Goal: Task Accomplishment & Management: Use online tool/utility

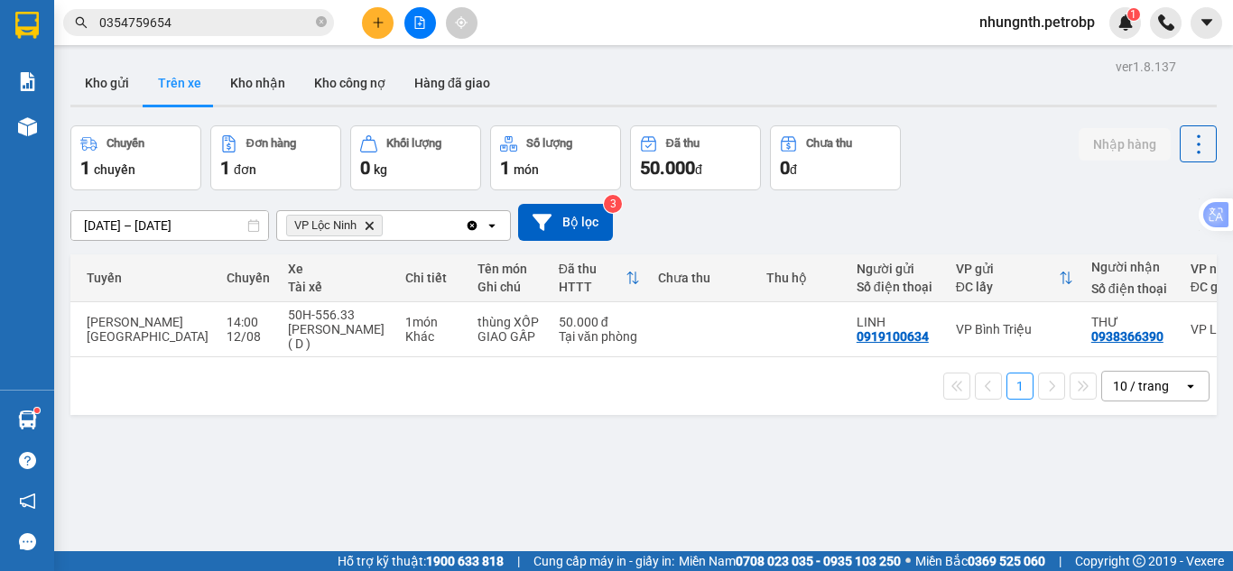
scroll to position [0, 217]
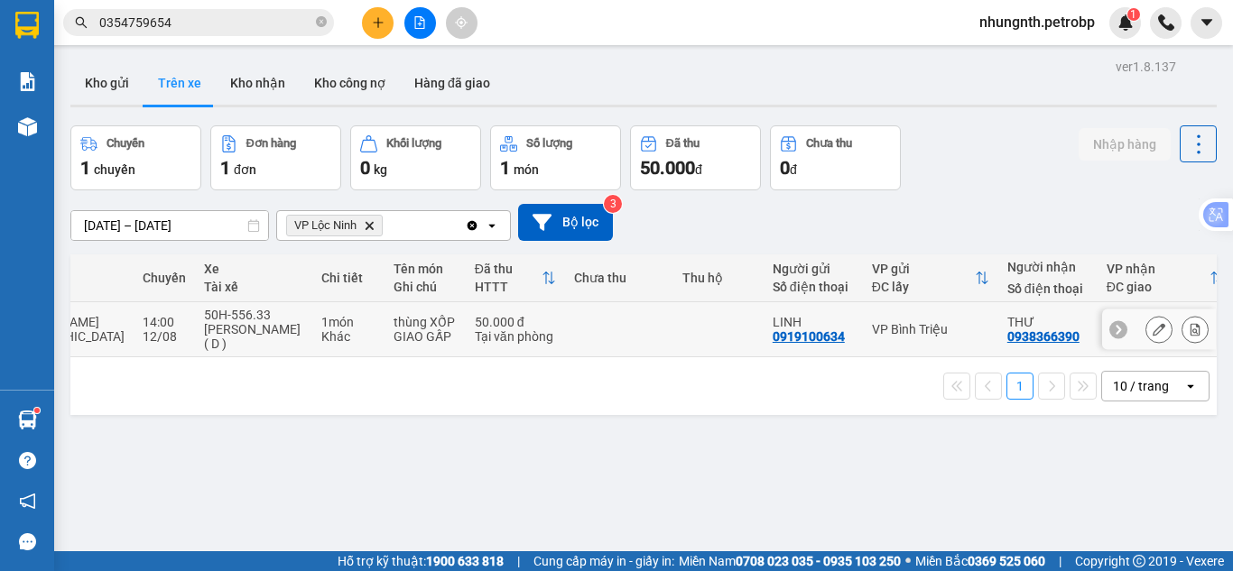
click at [1190, 328] on icon at bounding box center [1195, 329] width 10 height 13
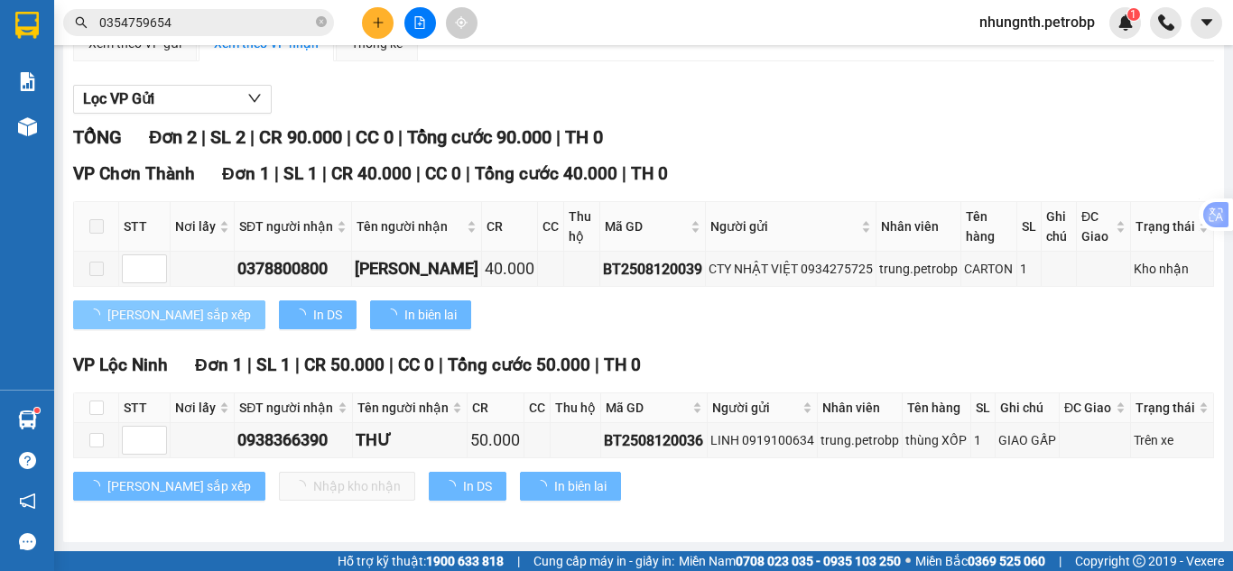
scroll to position [176, 0]
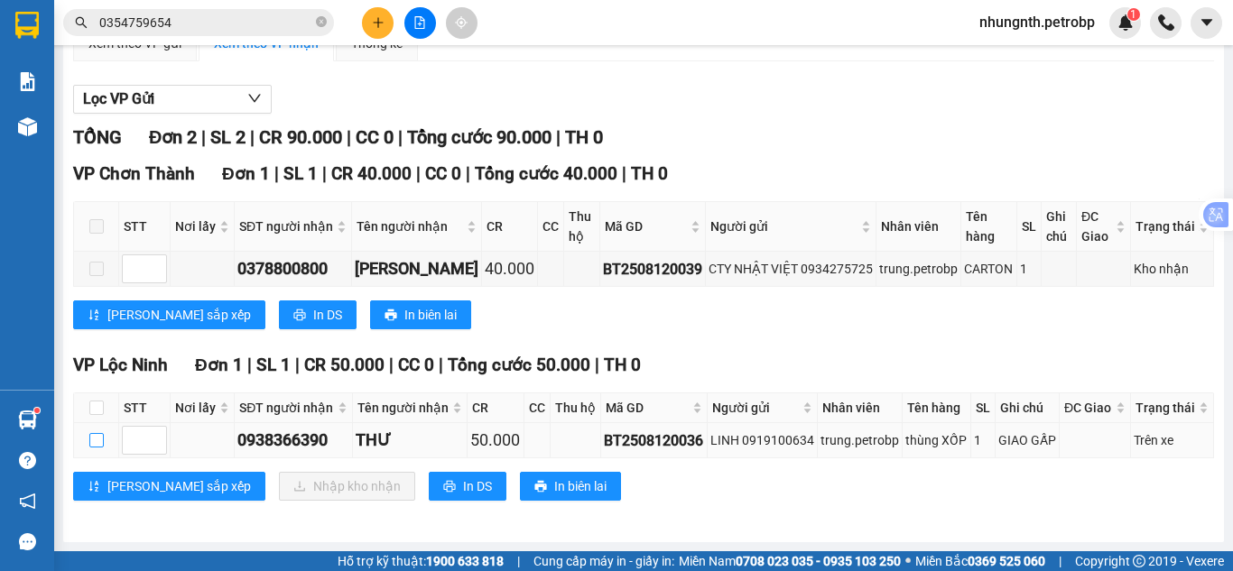
click at [96, 443] on input "checkbox" at bounding box center [96, 440] width 14 height 14
checkbox input "true"
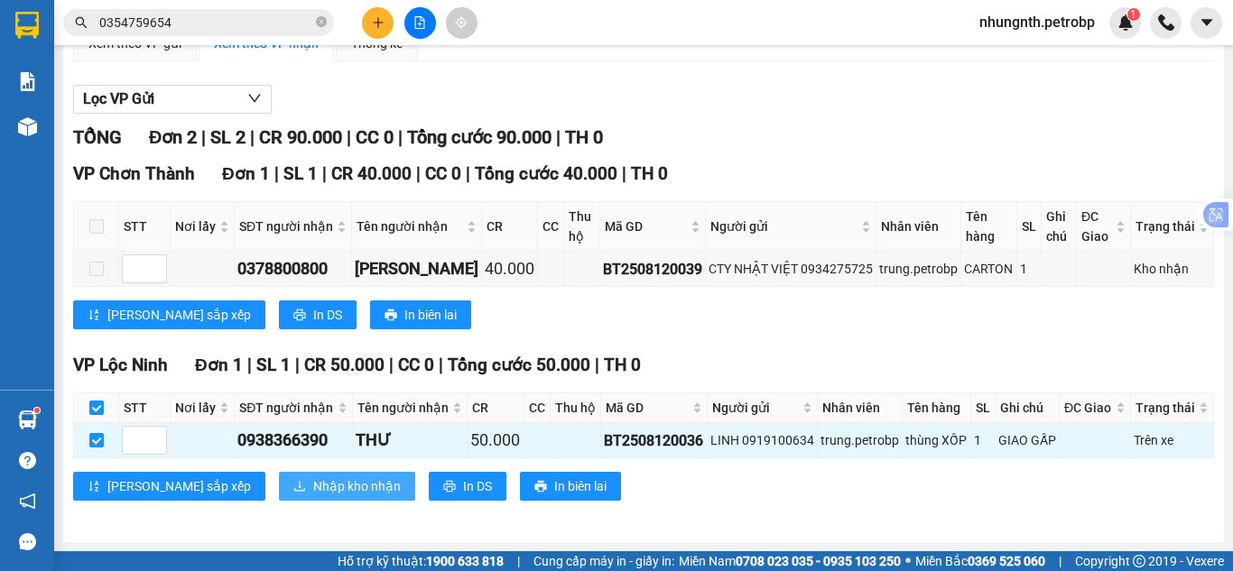
click at [313, 478] on span "Nhập kho nhận" at bounding box center [357, 486] width 88 height 20
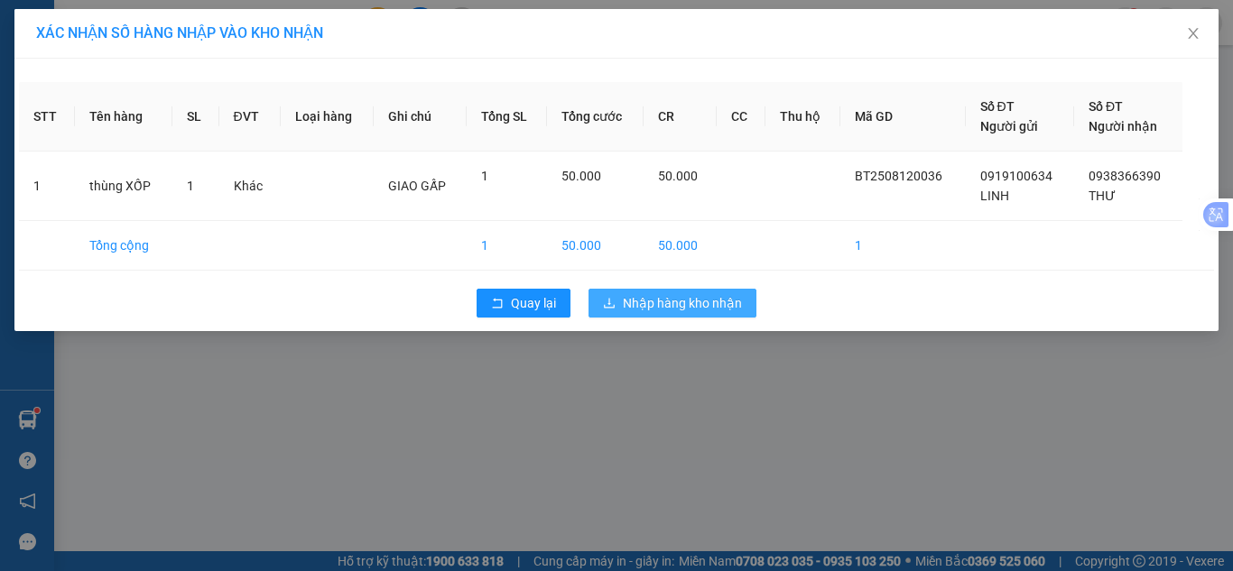
click at [668, 291] on button "Nhập hàng kho nhận" at bounding box center [672, 303] width 168 height 29
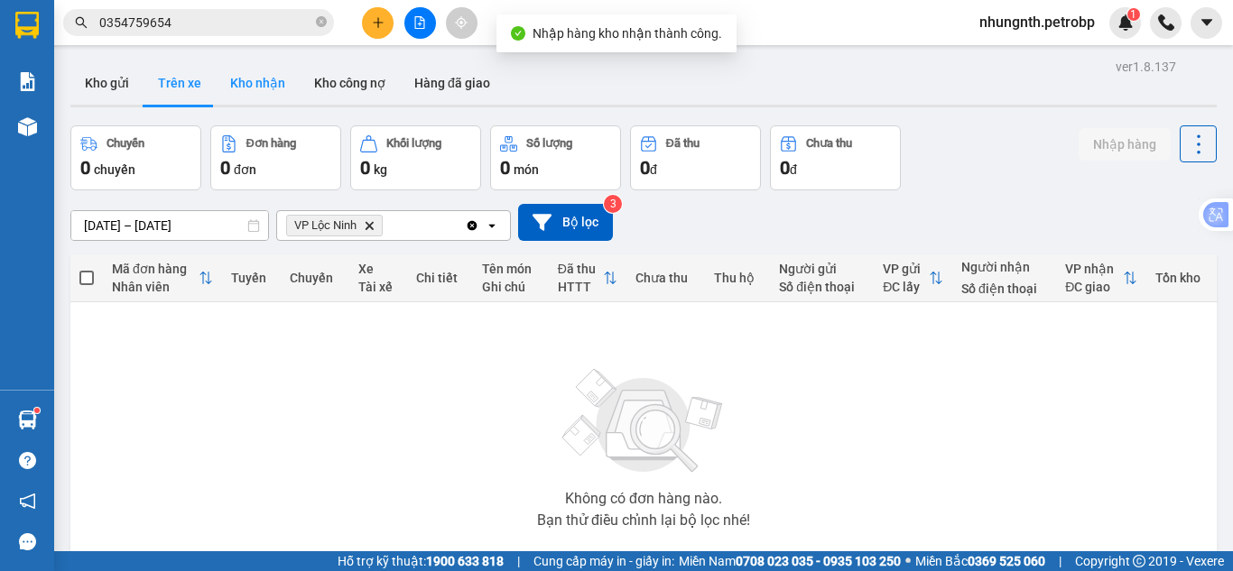
click at [247, 76] on button "Kho nhận" at bounding box center [258, 82] width 84 height 43
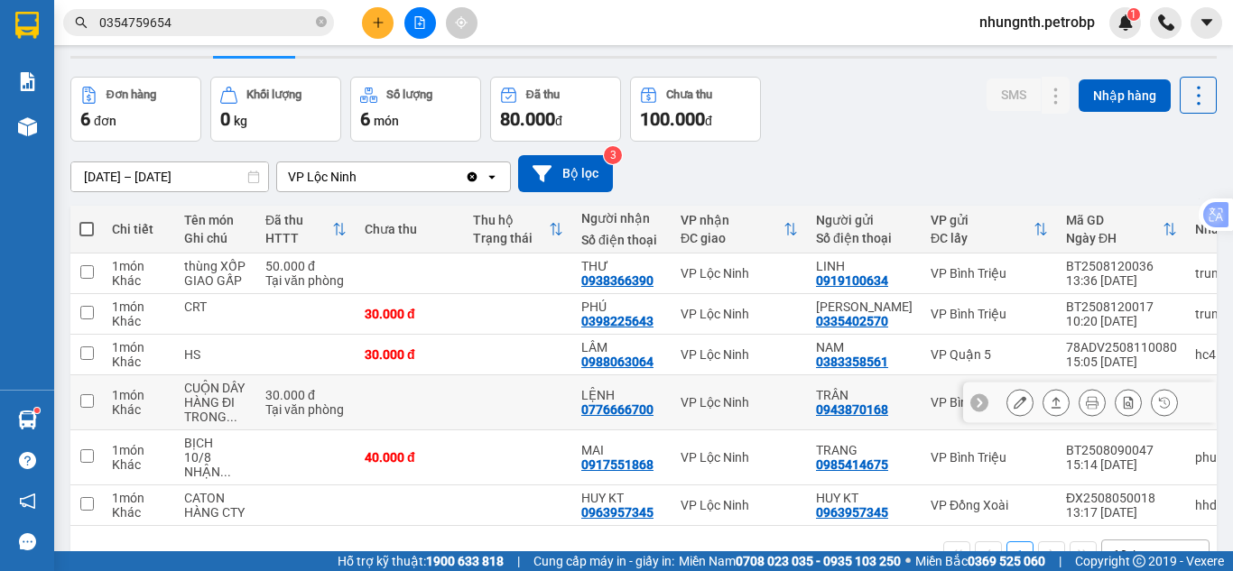
scroll to position [90, 0]
